Goal: Find specific page/section: Find specific page/section

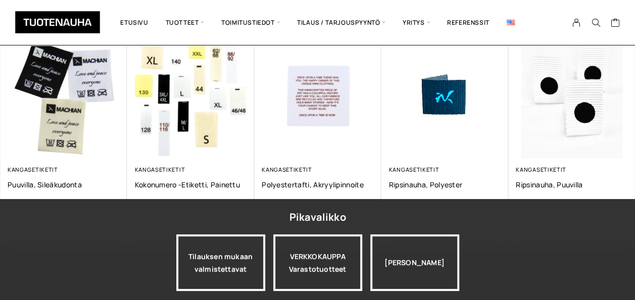
scroll to position [731, 0]
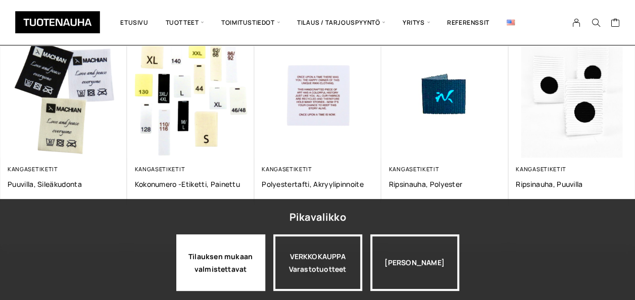
click at [223, 256] on div "Tilauksen mukaan valmistettavat" at bounding box center [220, 262] width 89 height 57
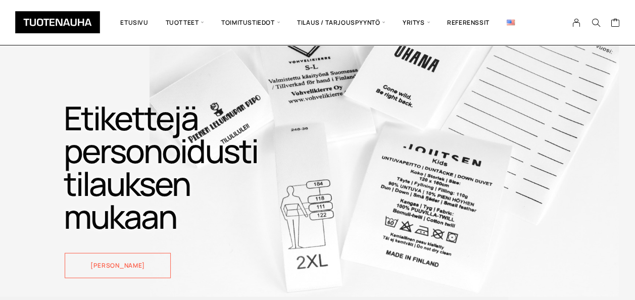
scroll to position [1185, 0]
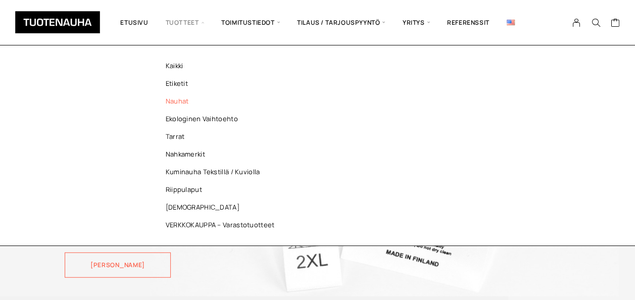
click at [178, 104] on link "Nauhat" at bounding box center [222, 101] width 146 height 18
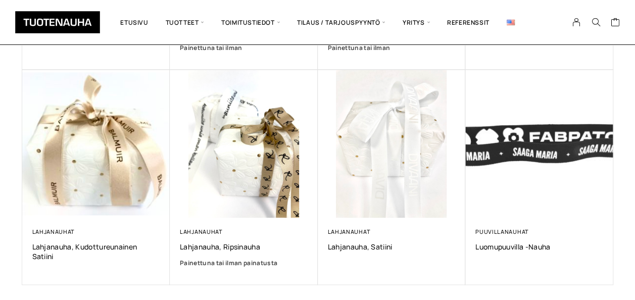
scroll to position [593, 0]
